Goal: Information Seeking & Learning: Learn about a topic

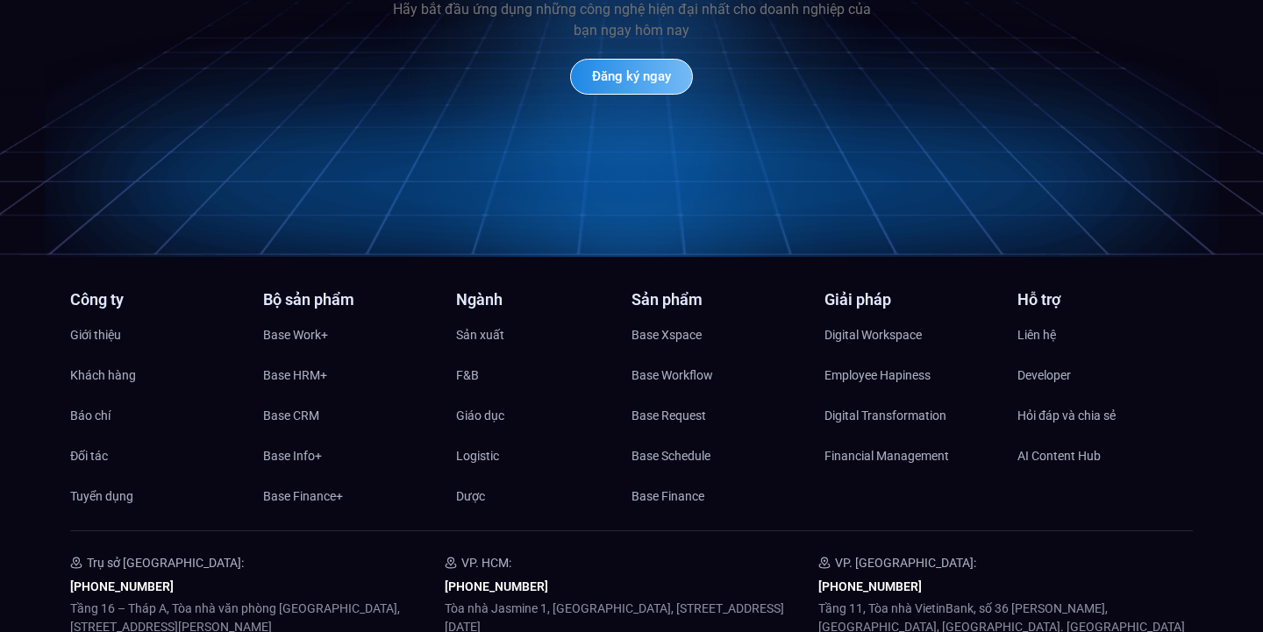
scroll to position [8439, 0]
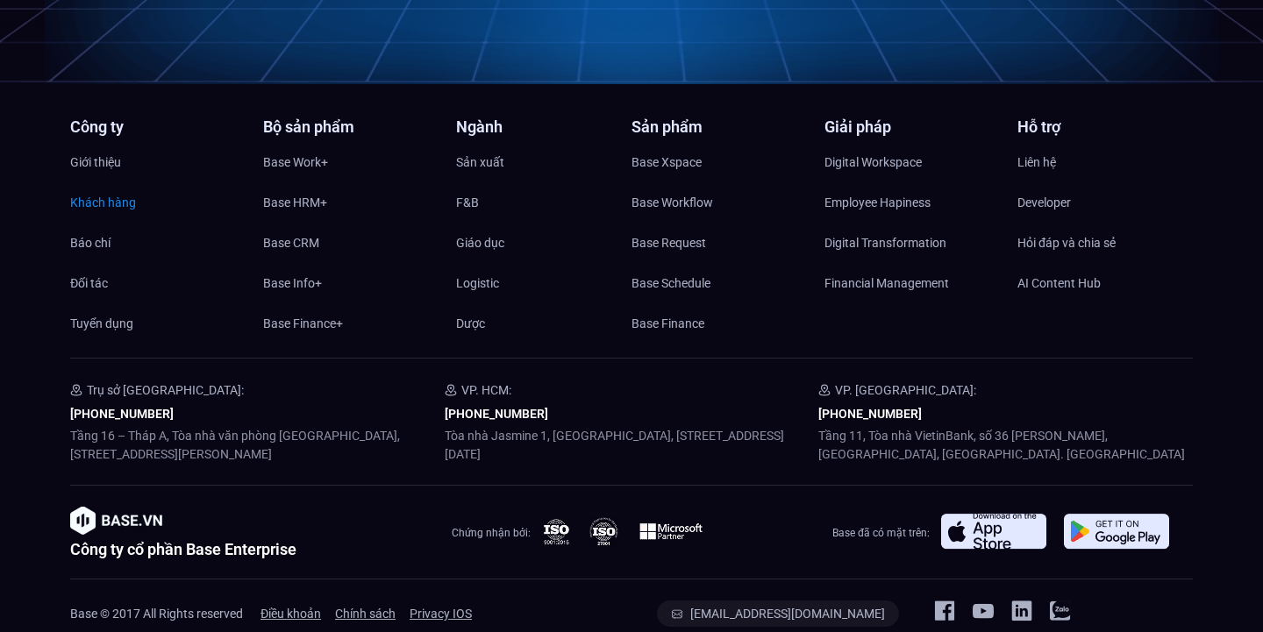
click at [119, 189] on span "Khách hàng" at bounding box center [103, 202] width 66 height 26
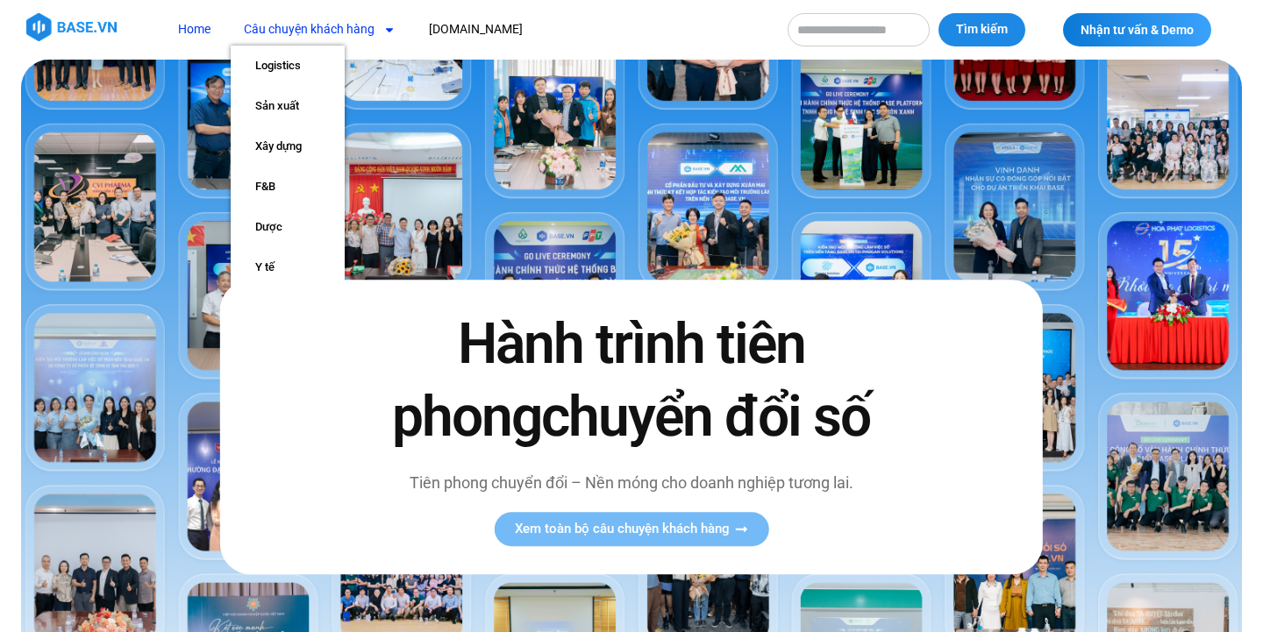
click at [314, 20] on link "Câu chuyện khách hàng" at bounding box center [320, 29] width 178 height 32
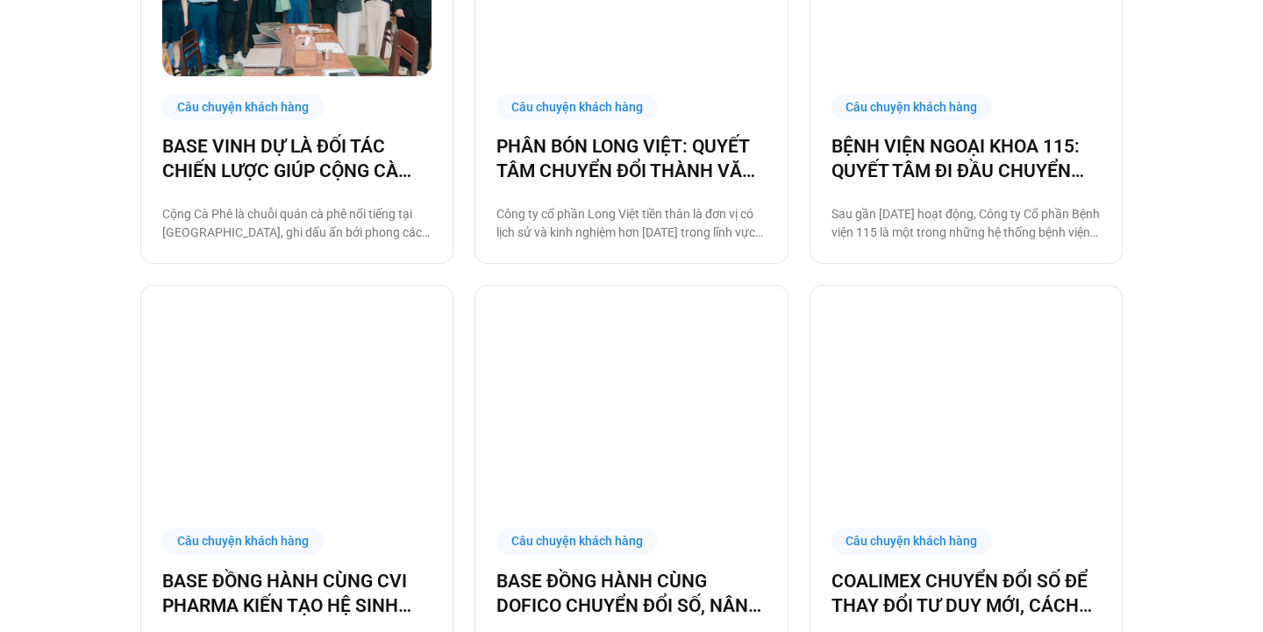
scroll to position [1504, 0]
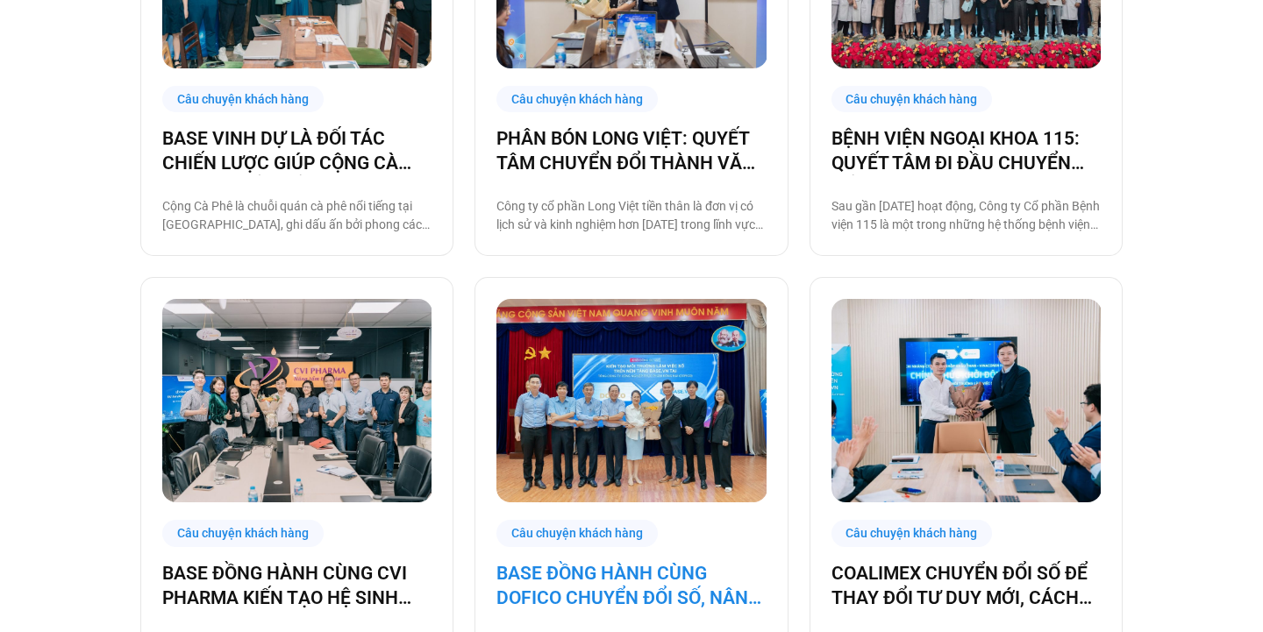
click at [629, 576] on link "BASE ĐỒNG HÀNH CÙNG DOFICO CHUYỂN ĐỔI SỐ, NÂNG CAO VỊ THẾ DOANH NGHIỆP VIỆT" at bounding box center [631, 585] width 269 height 49
